Goal: Task Accomplishment & Management: Complete application form

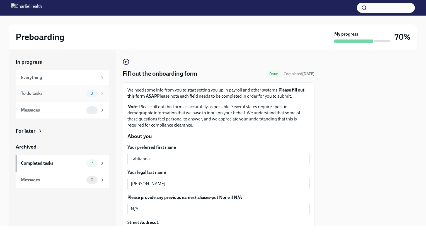
click at [94, 95] on span "3" at bounding box center [91, 93] width 9 height 4
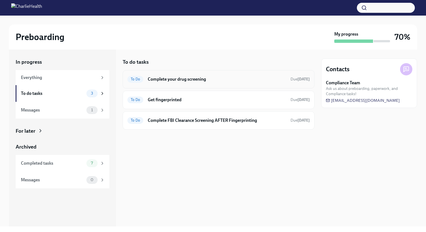
click at [180, 79] on h6 "Complete your drug screening" at bounding box center [217, 79] width 138 height 6
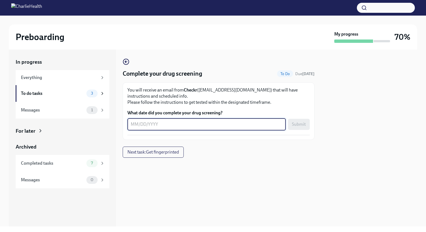
click at [200, 124] on textarea "What date did you complete your drug screening?" at bounding box center [207, 124] width 152 height 7
type textarea "09292025"
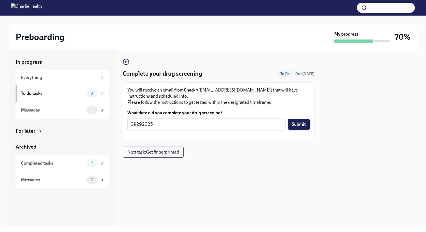
click at [297, 125] on span "Submit" at bounding box center [299, 125] width 14 height 6
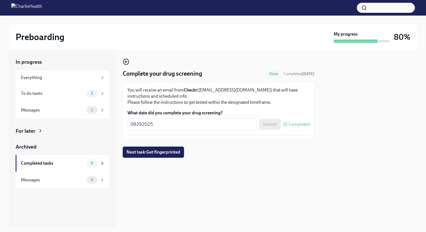
click at [158, 153] on span "Next task : Get fingerprinted" at bounding box center [152, 153] width 53 height 6
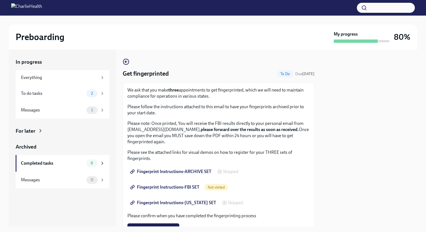
click at [169, 173] on span "Fingerprint Instructions-ARCHIVE SET" at bounding box center [171, 172] width 80 height 6
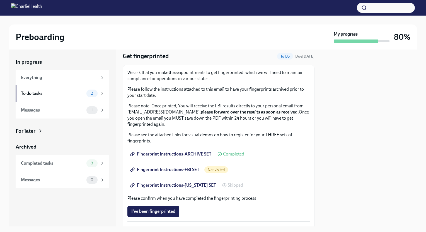
scroll to position [19, 0]
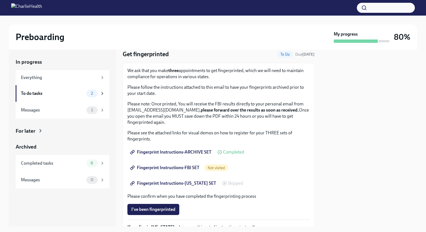
click at [166, 165] on span "Fingerprint Instructions-FBI SET" at bounding box center [165, 168] width 68 height 6
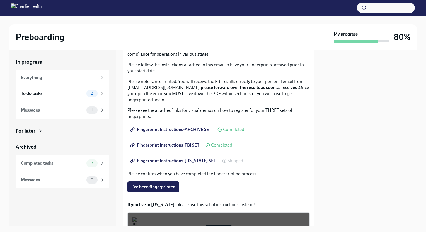
scroll to position [44, 0]
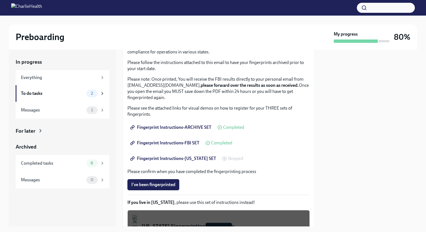
click at [179, 160] on span "Fingerprint Instructions-[US_STATE] SET" at bounding box center [173, 159] width 85 height 6
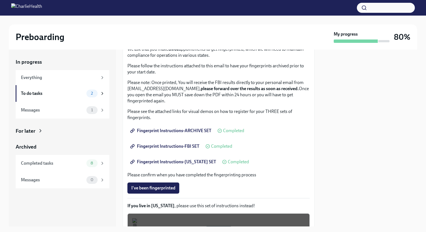
scroll to position [0, 0]
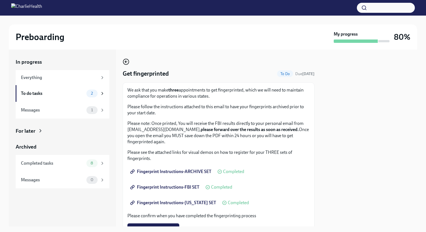
click at [127, 62] on icon "button" at bounding box center [126, 61] width 7 height 7
